Goal: Check status: Check status

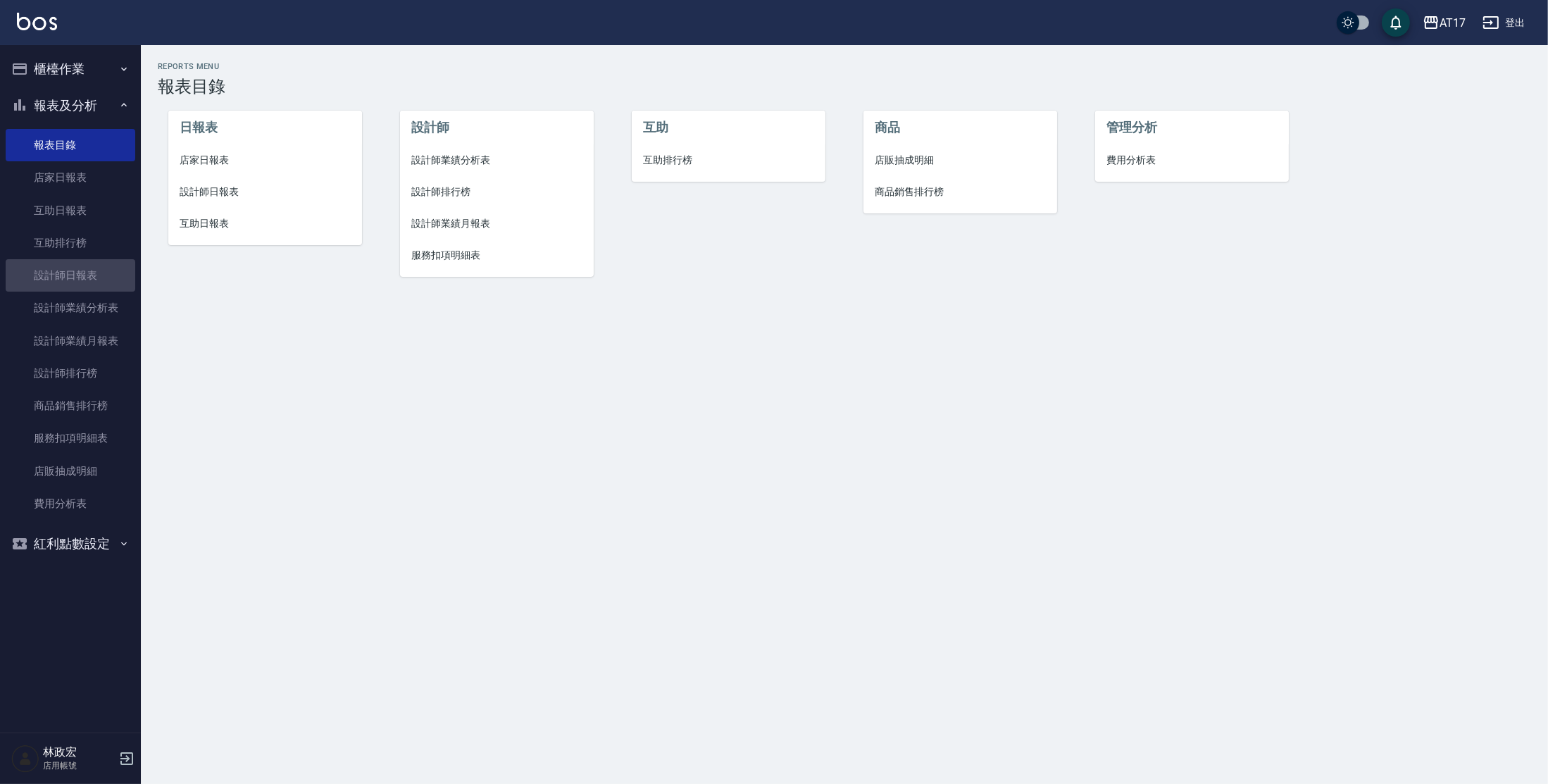
drag, startPoint x: 100, startPoint y: 278, endPoint x: 212, endPoint y: 235, distance: 120.0
click at [100, 278] on link "設計師日報表" at bounding box center [70, 275] width 130 height 32
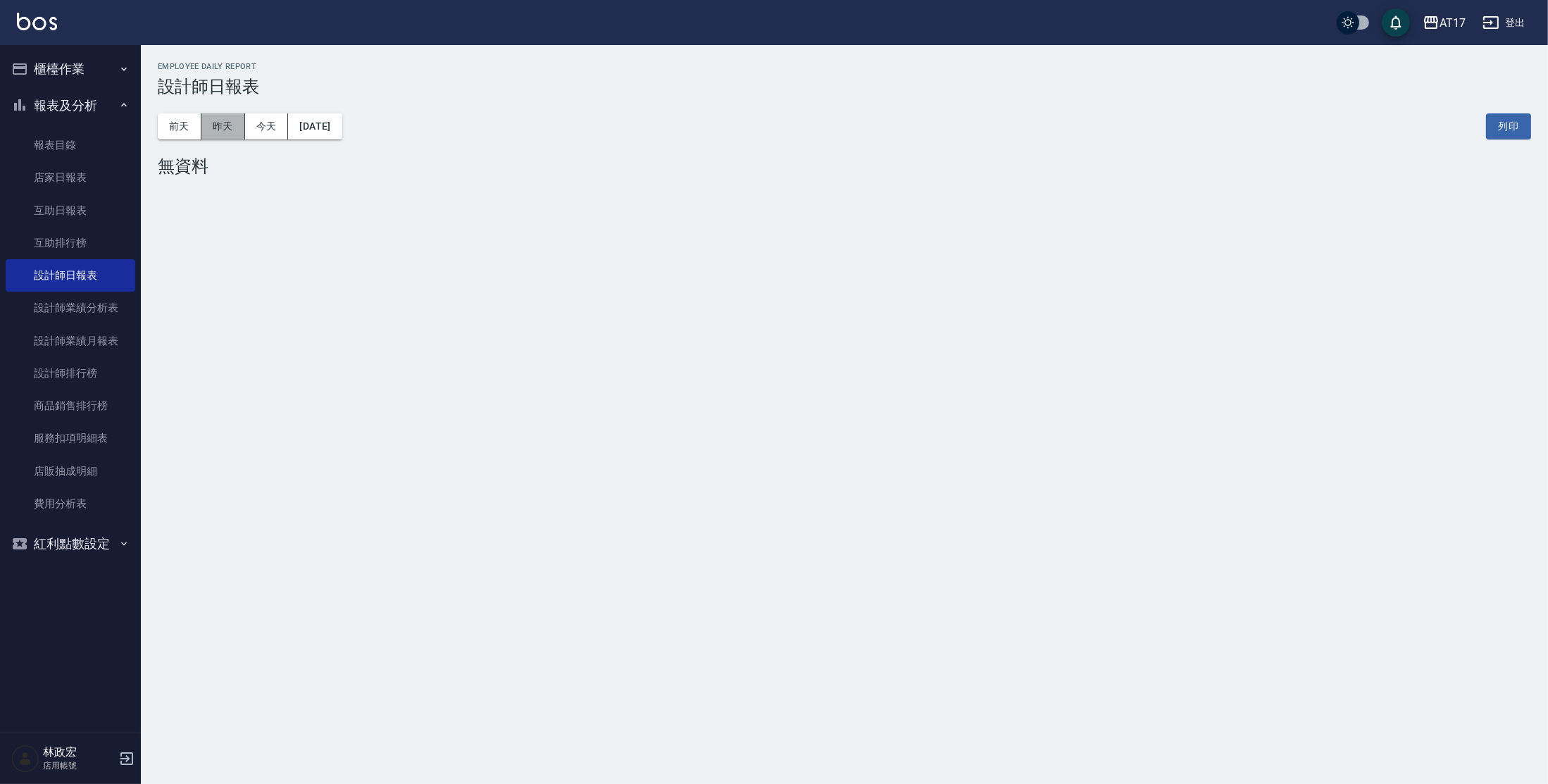
click at [225, 122] on button "昨天" at bounding box center [223, 126] width 44 height 26
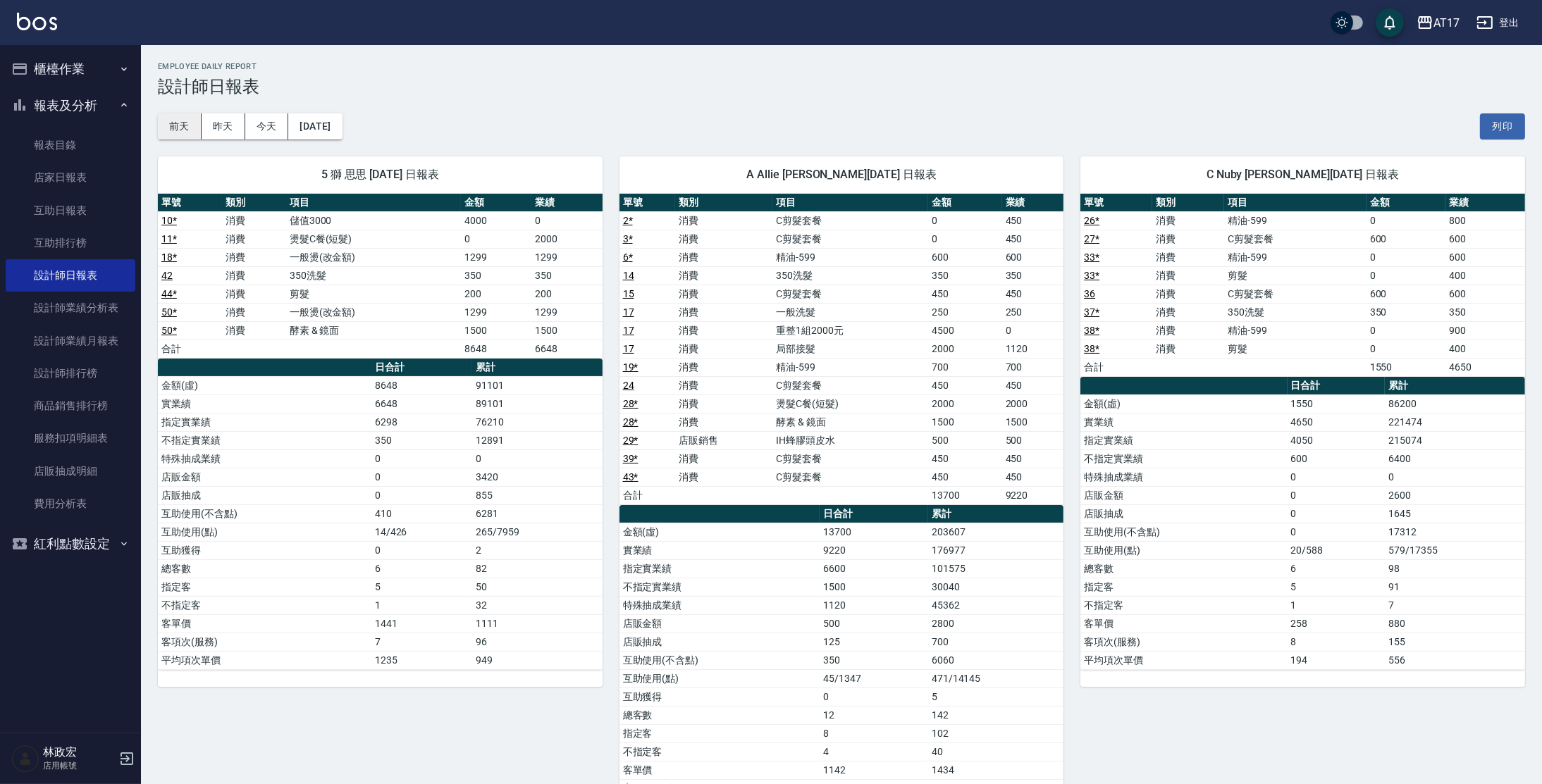
click at [196, 126] on button "前天" at bounding box center [179, 126] width 44 height 26
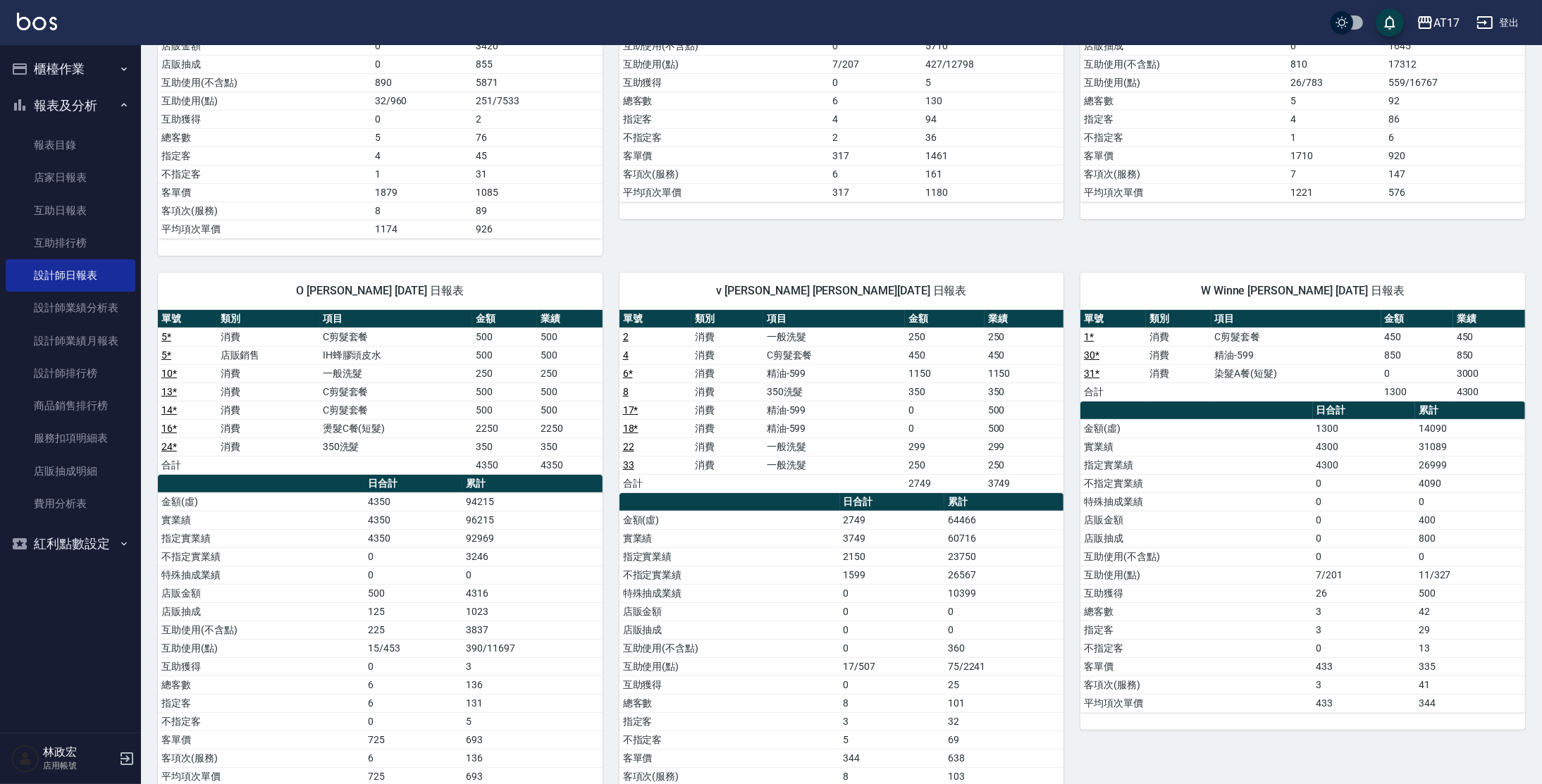
scroll to position [498, 0]
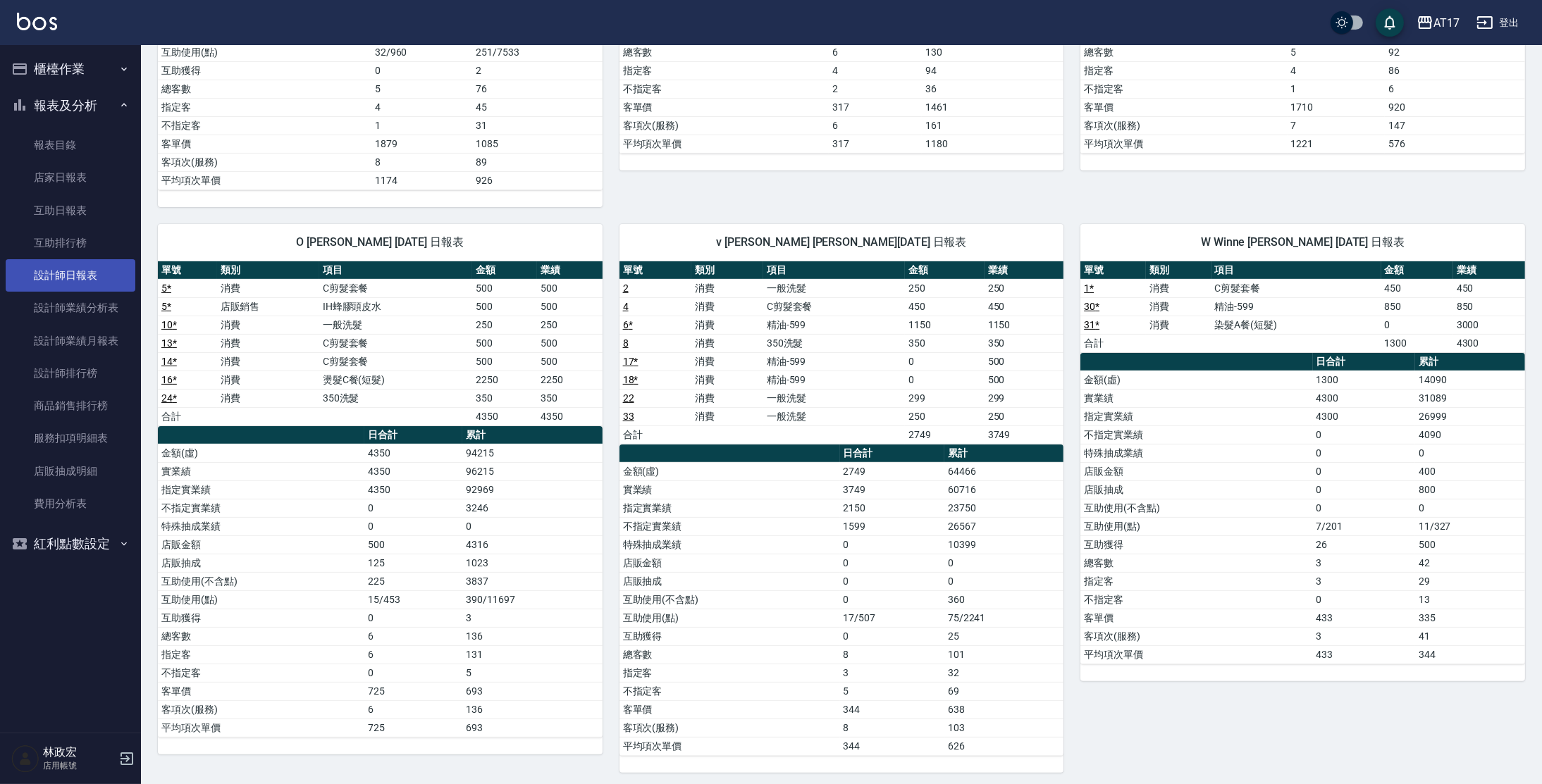
click at [106, 282] on link "設計師日報表" at bounding box center [70, 275] width 130 height 32
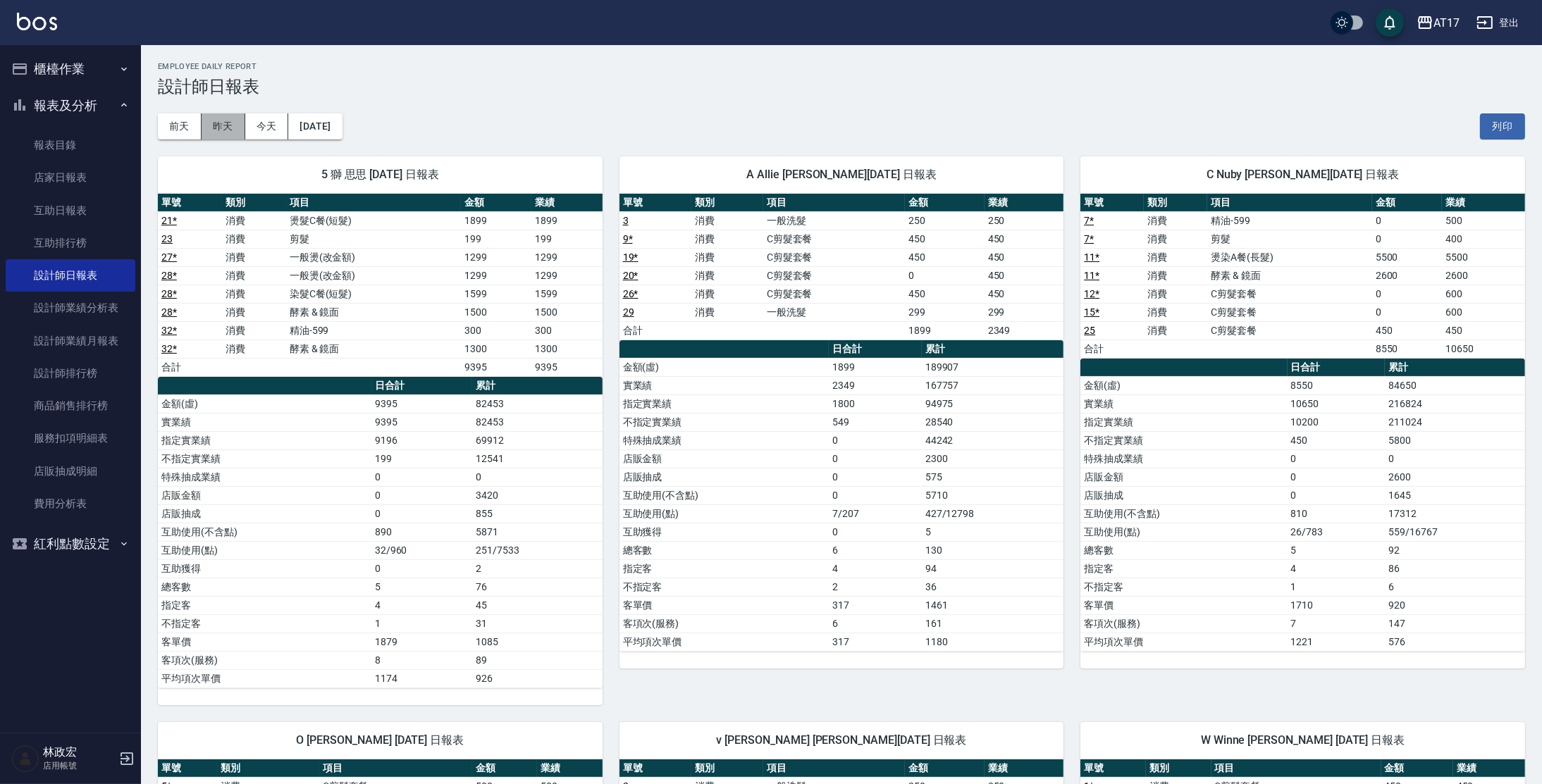
click at [234, 127] on button "昨天" at bounding box center [223, 126] width 44 height 26
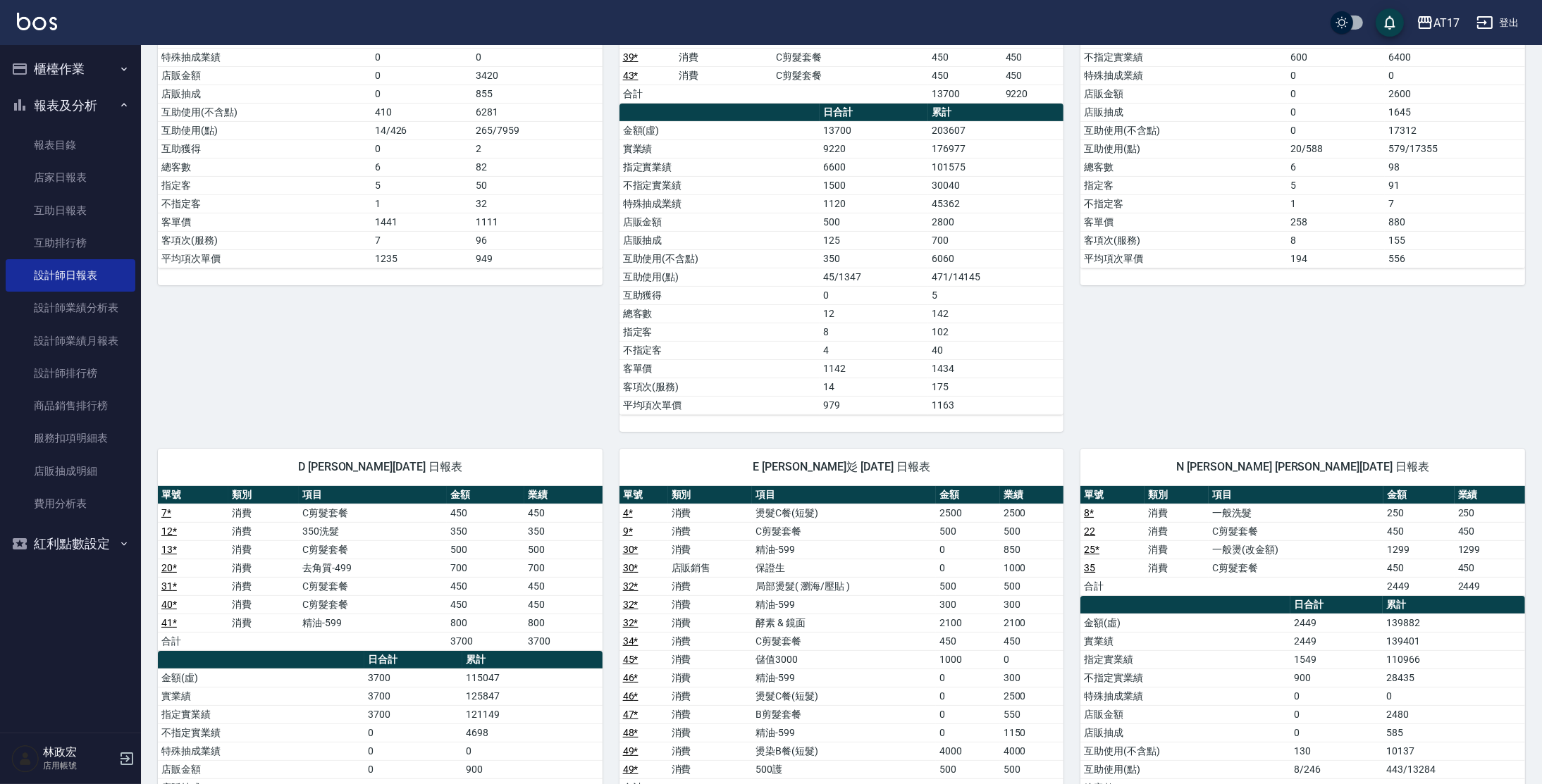
scroll to position [451, 0]
